Goal: Find specific page/section: Find specific page/section

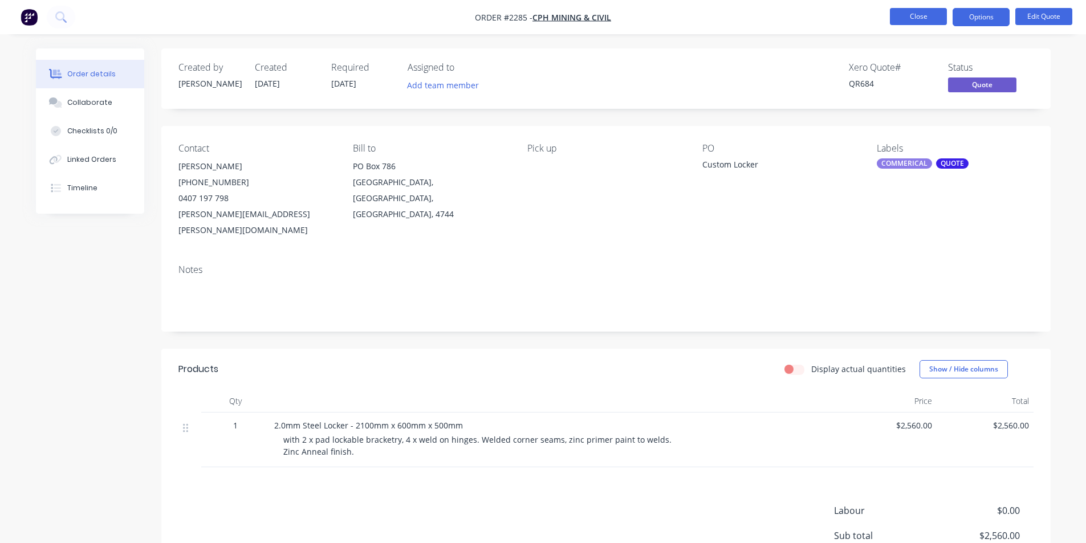
click at [919, 19] on button "Close" at bounding box center [918, 16] width 57 height 17
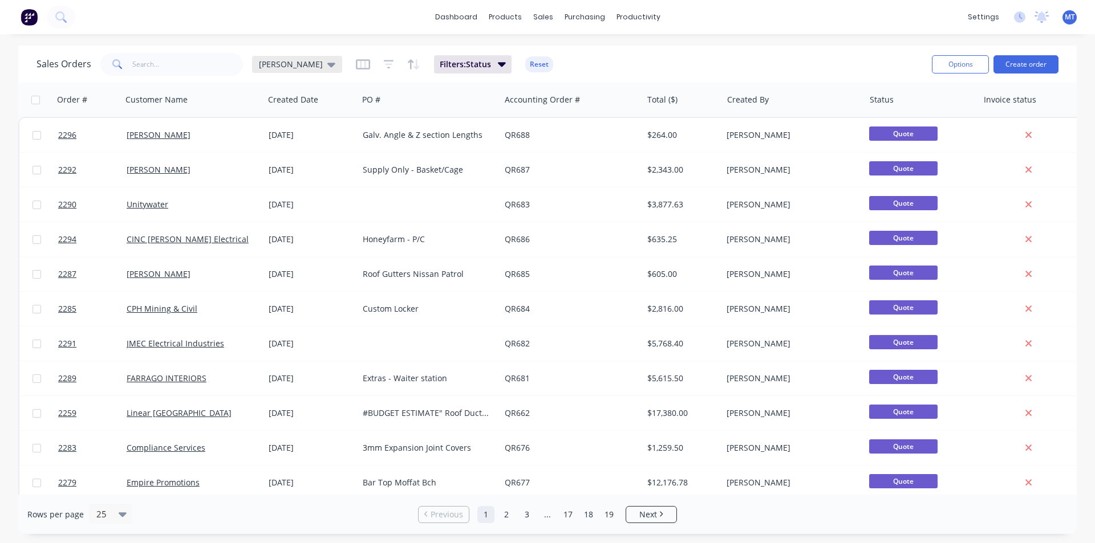
click at [327, 66] on icon at bounding box center [331, 65] width 8 height 5
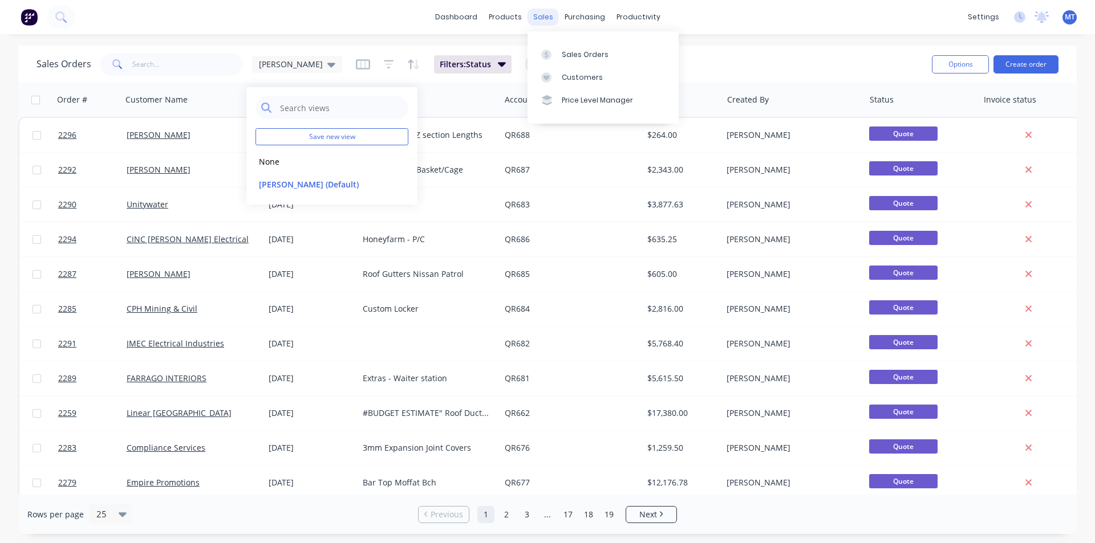
click at [546, 19] on div "sales" at bounding box center [542, 17] width 31 height 17
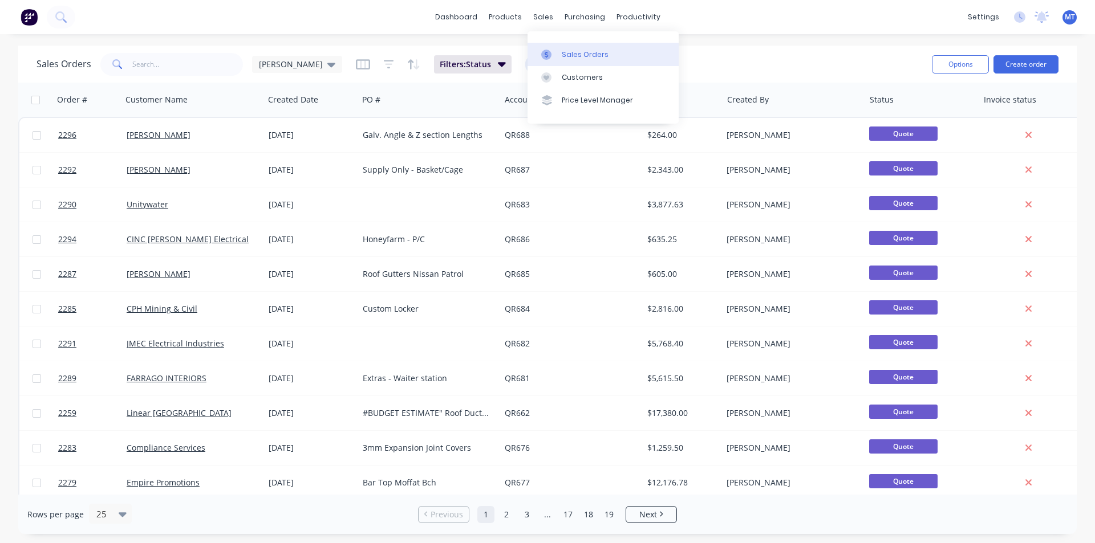
click at [572, 55] on div "Sales Orders" at bounding box center [585, 55] width 47 height 10
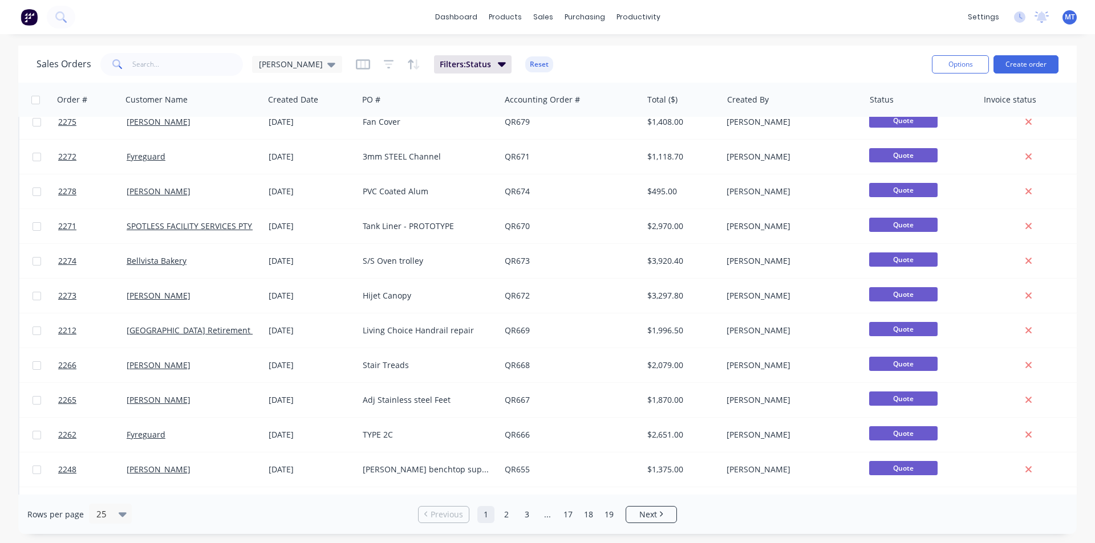
scroll to position [497, 0]
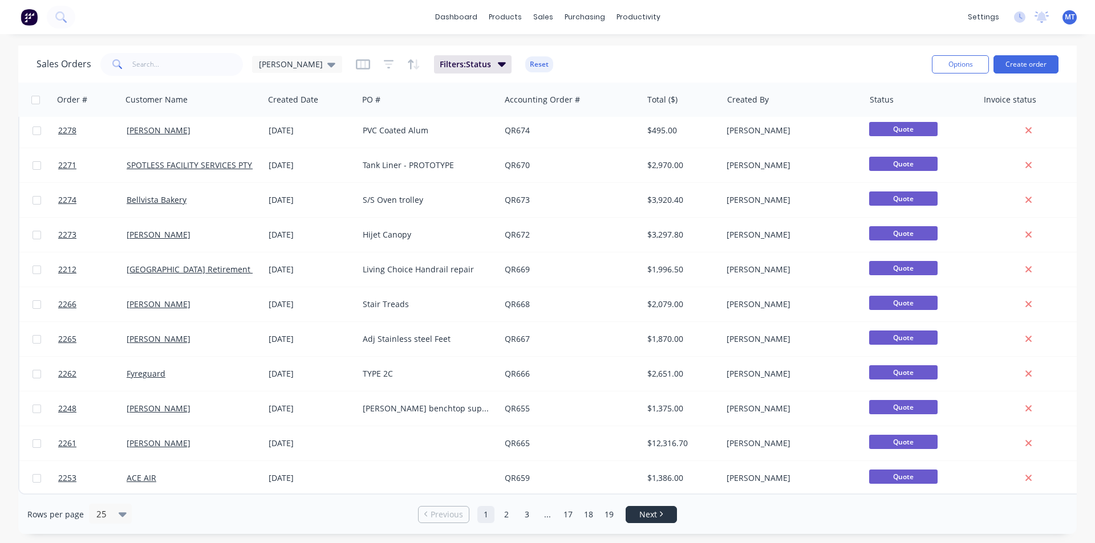
click at [654, 514] on span "Next" at bounding box center [648, 514] width 18 height 11
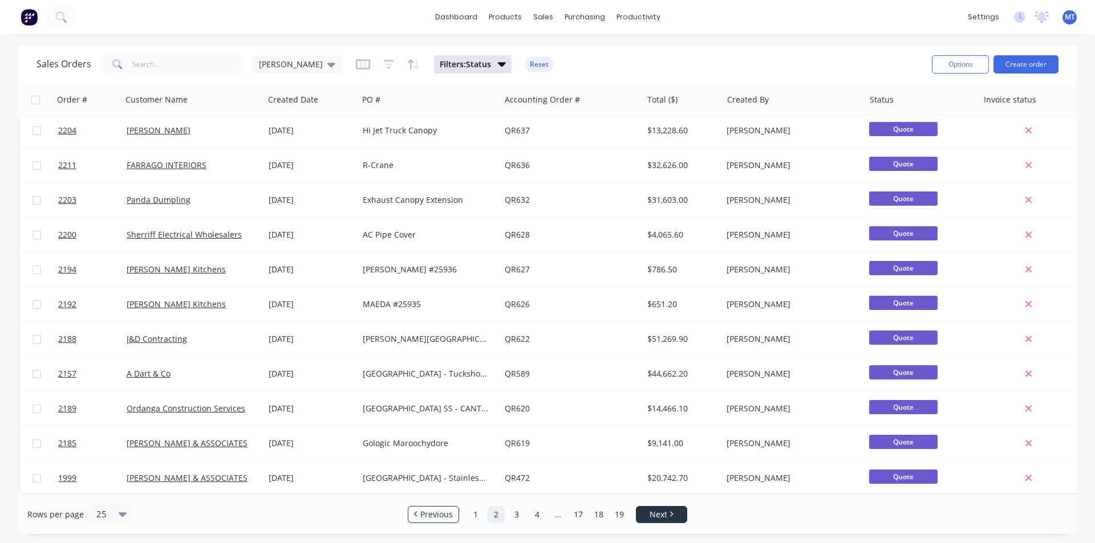
click at [667, 511] on span "Next" at bounding box center [658, 514] width 18 height 11
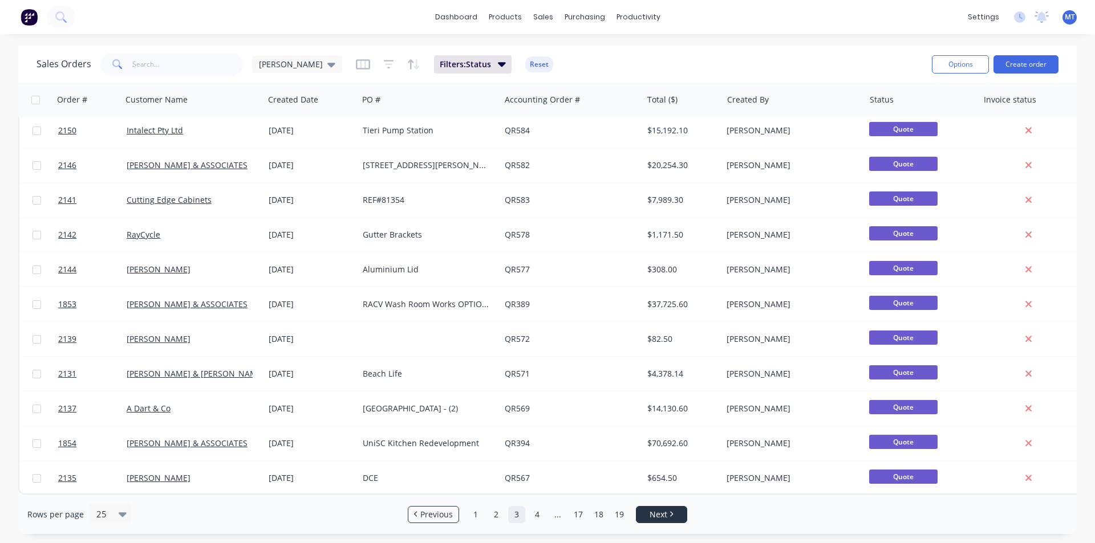
click at [657, 519] on span "Next" at bounding box center [658, 514] width 18 height 11
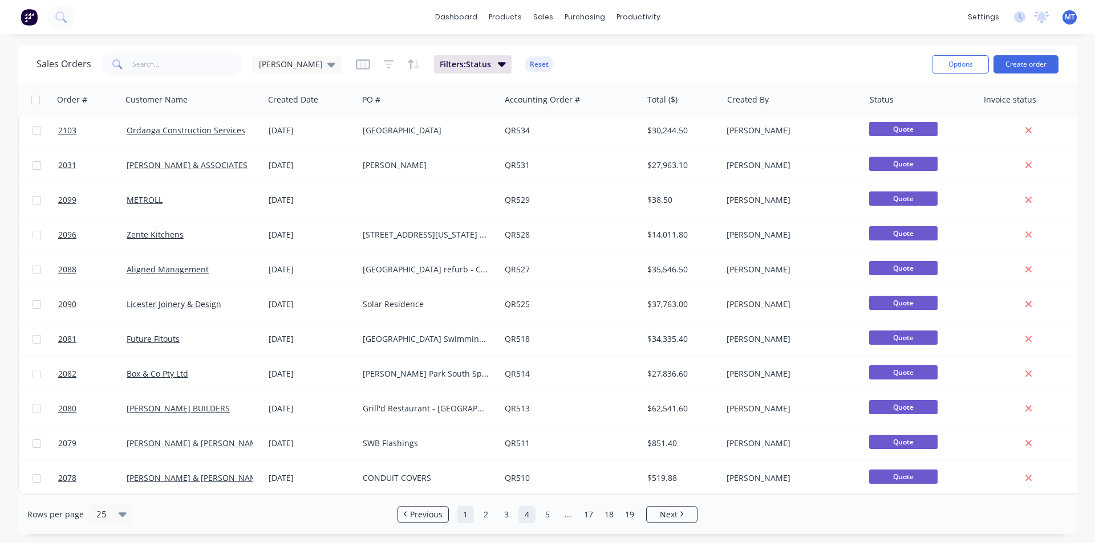
click at [462, 517] on link "1" at bounding box center [465, 514] width 17 height 17
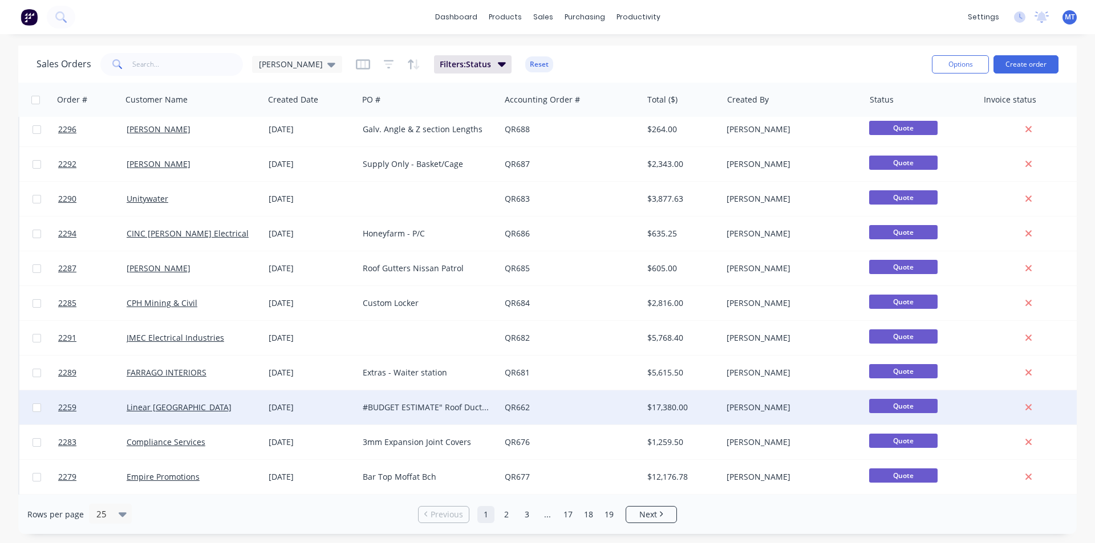
scroll to position [0, 0]
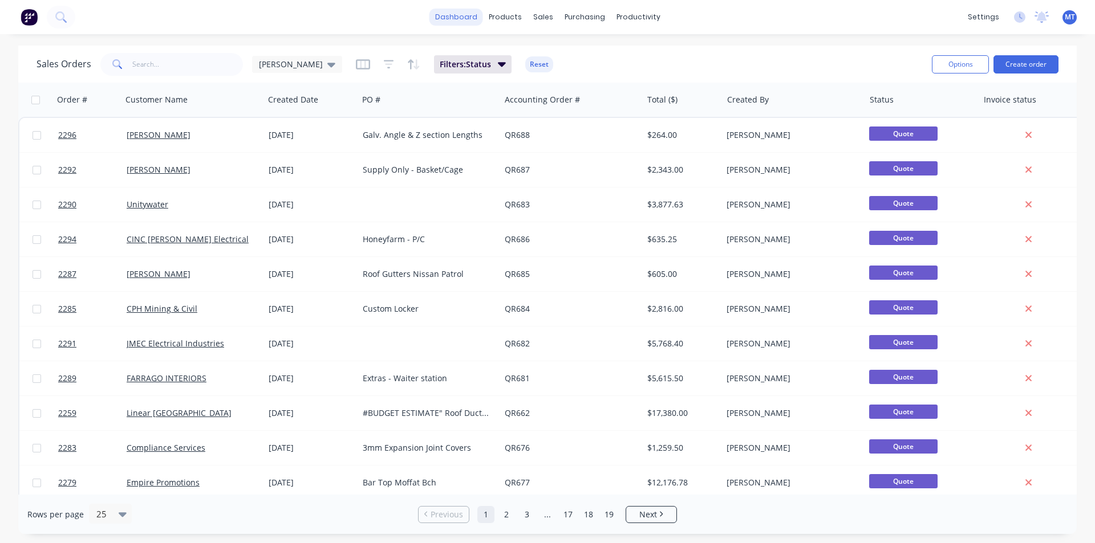
click at [469, 18] on link "dashboard" at bounding box center [456, 17] width 54 height 17
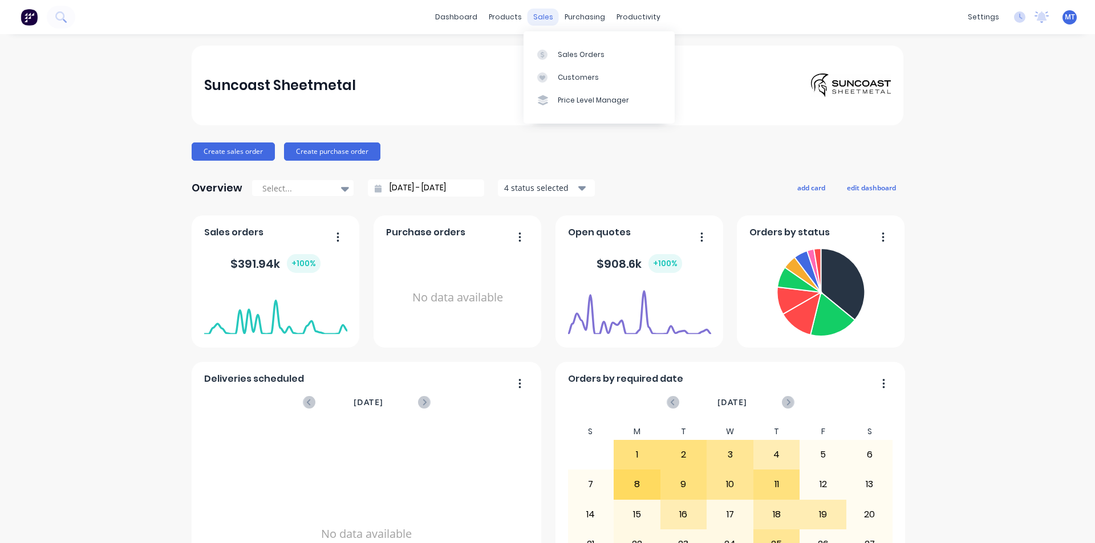
click at [542, 22] on div "sales" at bounding box center [542, 17] width 31 height 17
click at [571, 55] on div "Sales Orders" at bounding box center [581, 55] width 47 height 10
